Goal: Information Seeking & Learning: Learn about a topic

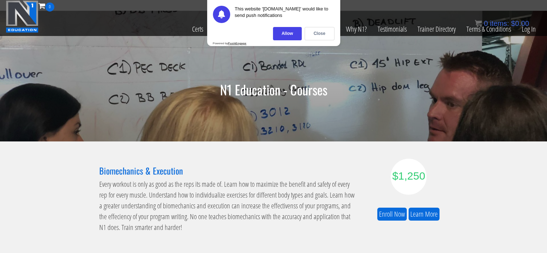
click at [371, 70] on div "N1 Education - Courses" at bounding box center [273, 76] width 547 height 130
click at [316, 32] on div "Close" at bounding box center [319, 33] width 30 height 13
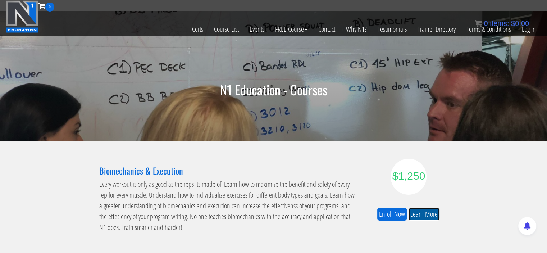
click at [424, 212] on link "Learn More" at bounding box center [423, 213] width 31 height 13
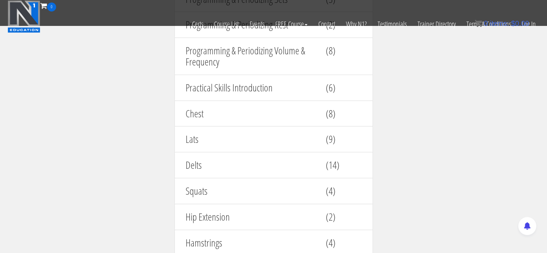
scroll to position [986, 0]
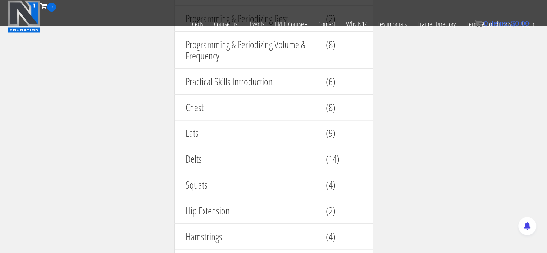
click at [543, 118] on section "Course Modules Module # units Science of Reps (9) Functional Anatomy (17) Progr…" at bounding box center [273, 101] width 547 height 604
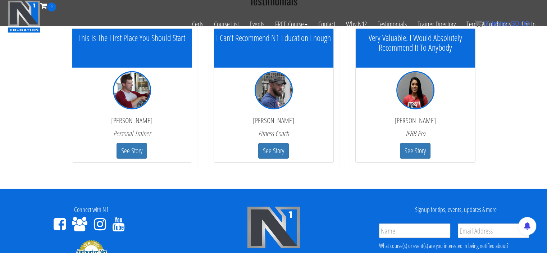
scroll to position [2201, 0]
